Goal: Task Accomplishment & Management: Manage account settings

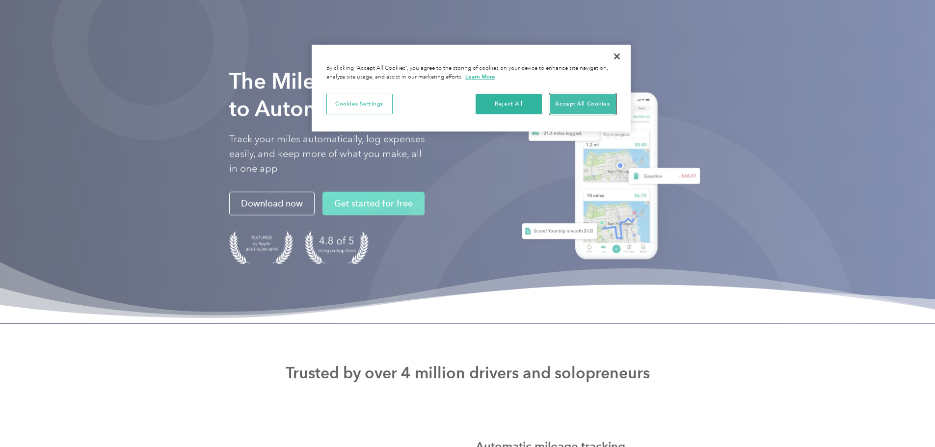
click at [586, 96] on button "Accept All Cookies" at bounding box center [583, 104] width 66 height 21
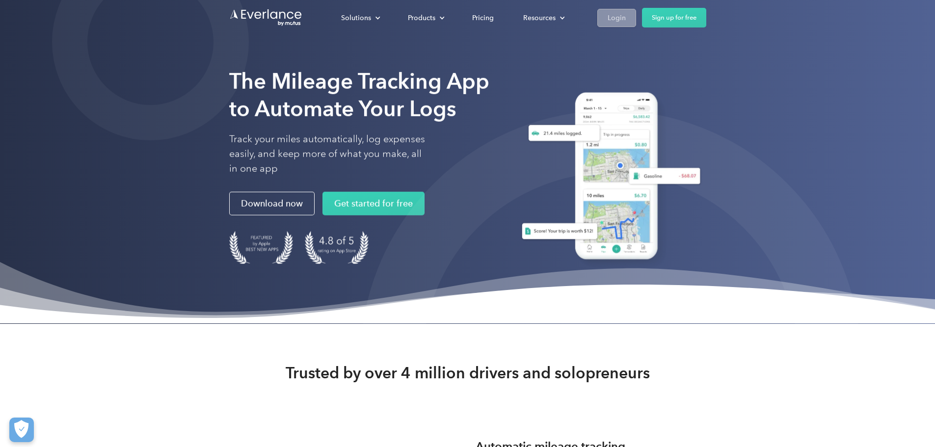
click at [626, 23] on div "Login" at bounding box center [616, 18] width 18 height 12
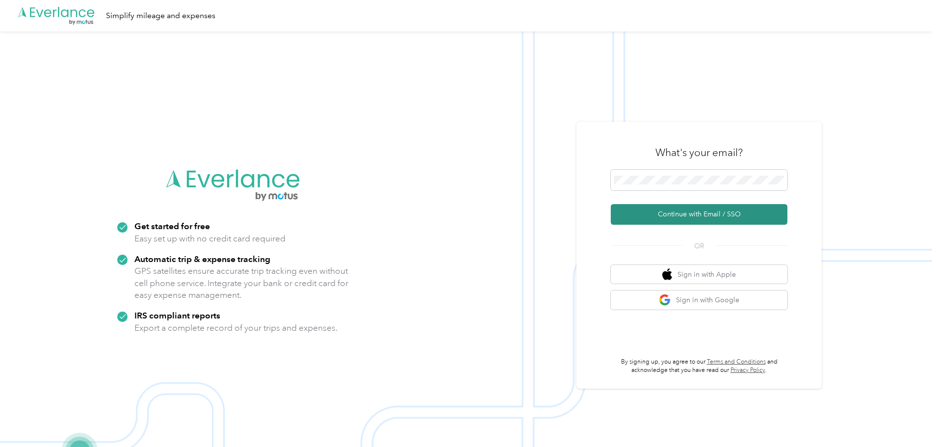
click at [641, 209] on button "Continue with Email / SSO" at bounding box center [699, 214] width 177 height 21
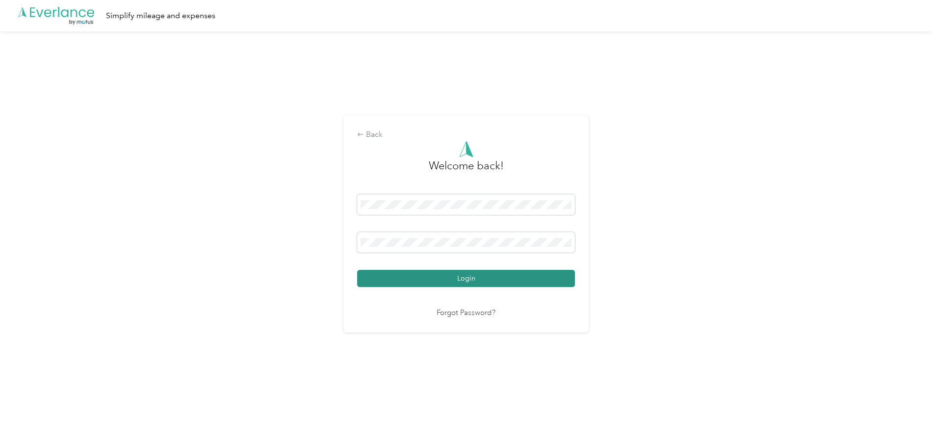
click at [460, 273] on button "Login" at bounding box center [466, 278] width 218 height 17
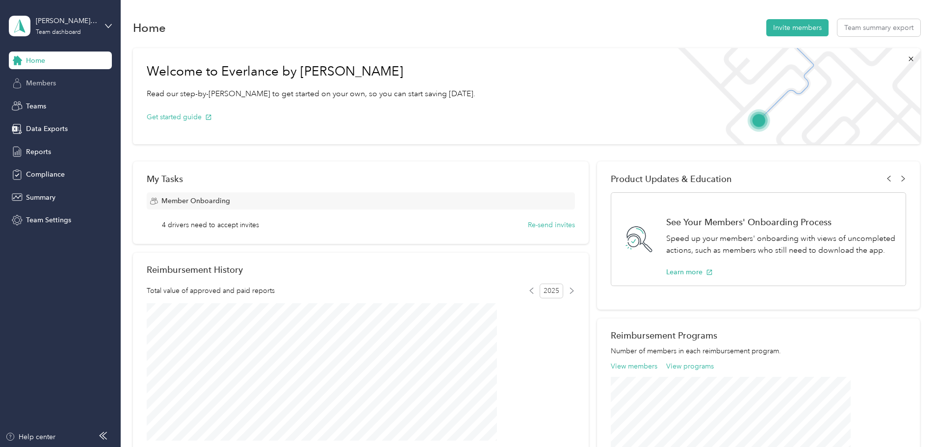
click at [32, 81] on span "Members" at bounding box center [41, 83] width 30 height 10
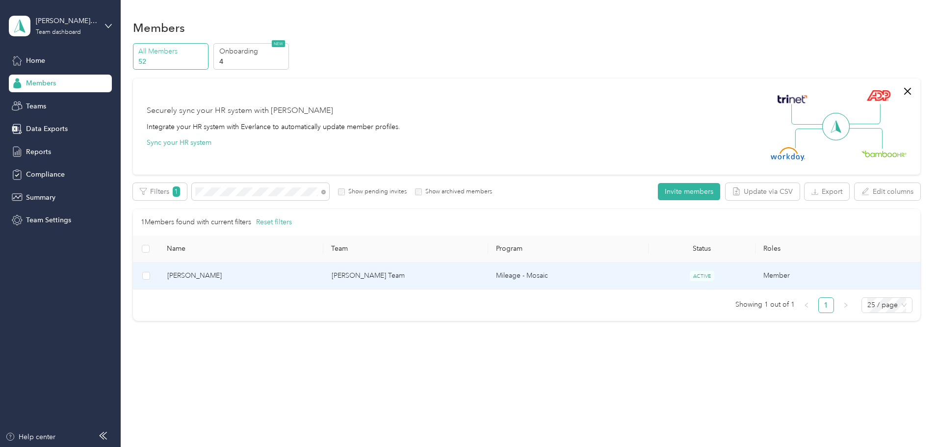
click at [393, 282] on td "[PERSON_NAME] Team" at bounding box center [406, 275] width 164 height 27
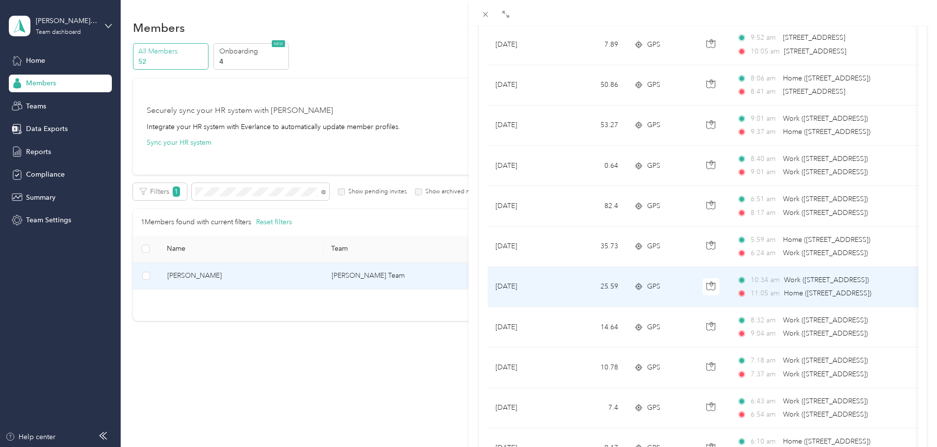
scroll to position [785, 0]
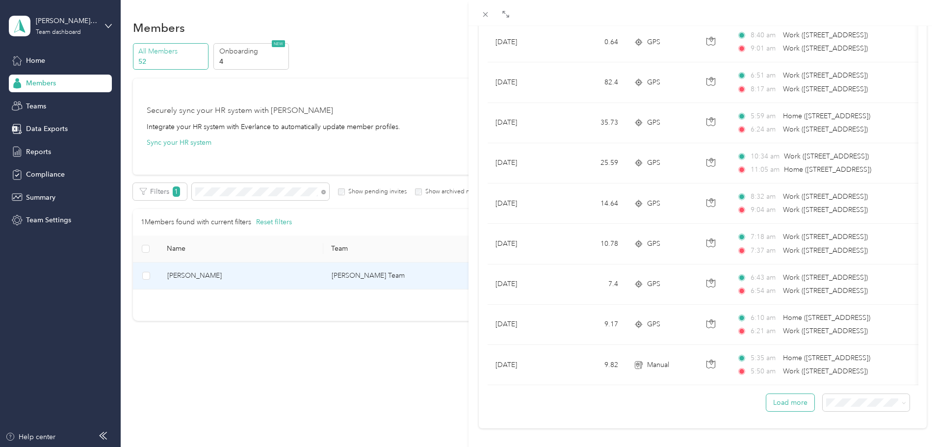
click at [773, 411] on button "Load more" at bounding box center [790, 402] width 48 height 17
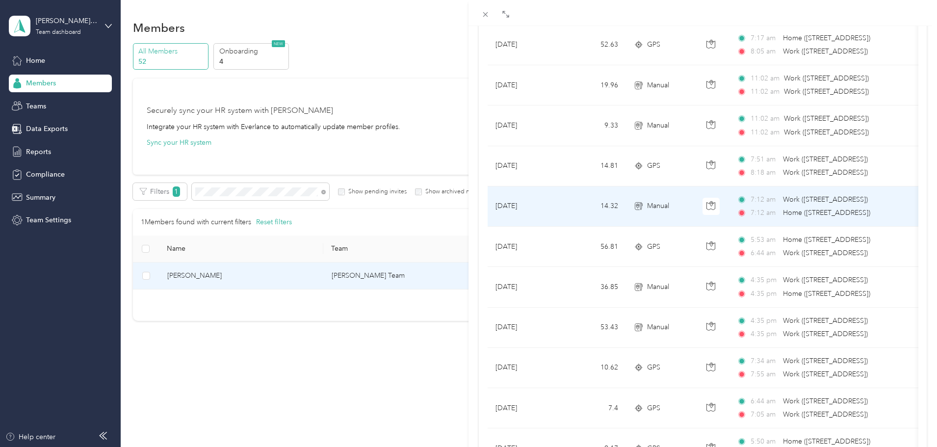
scroll to position [1815, 0]
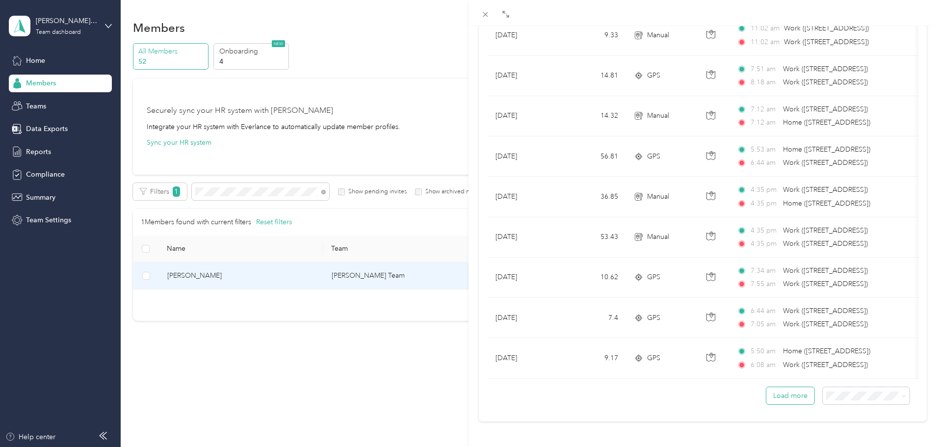
click at [778, 390] on button "Load more" at bounding box center [790, 395] width 48 height 17
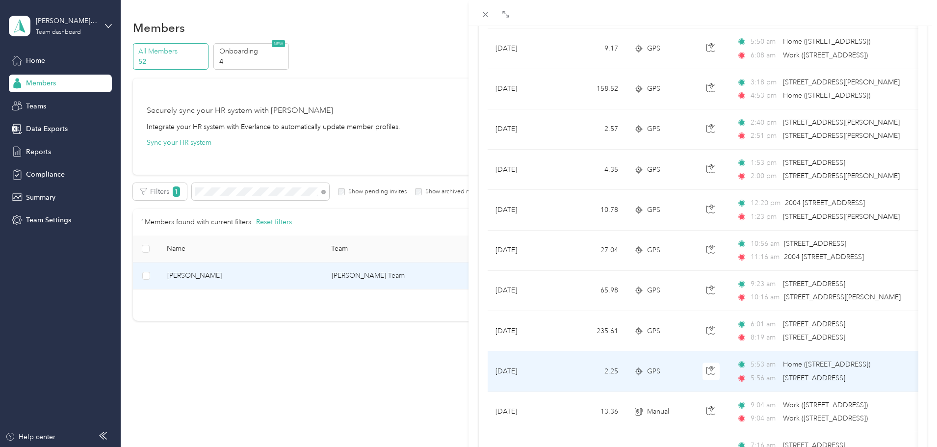
scroll to position [2110, 0]
